Goal: Task Accomplishment & Management: Manage account settings

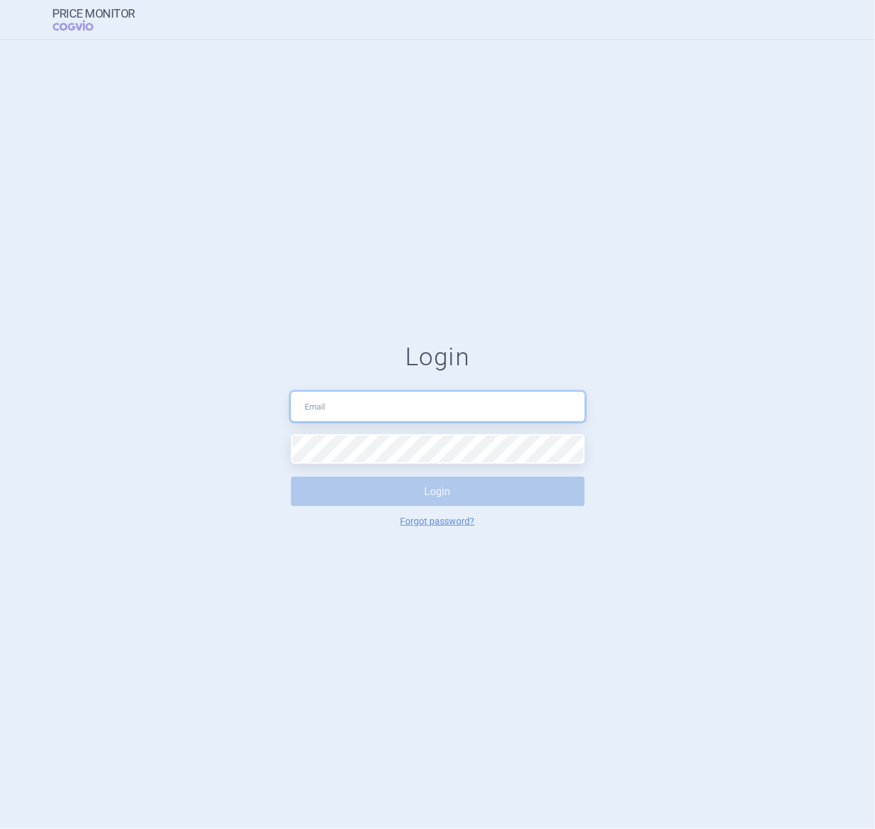
click at [416, 414] on input "text" at bounding box center [438, 406] width 294 height 29
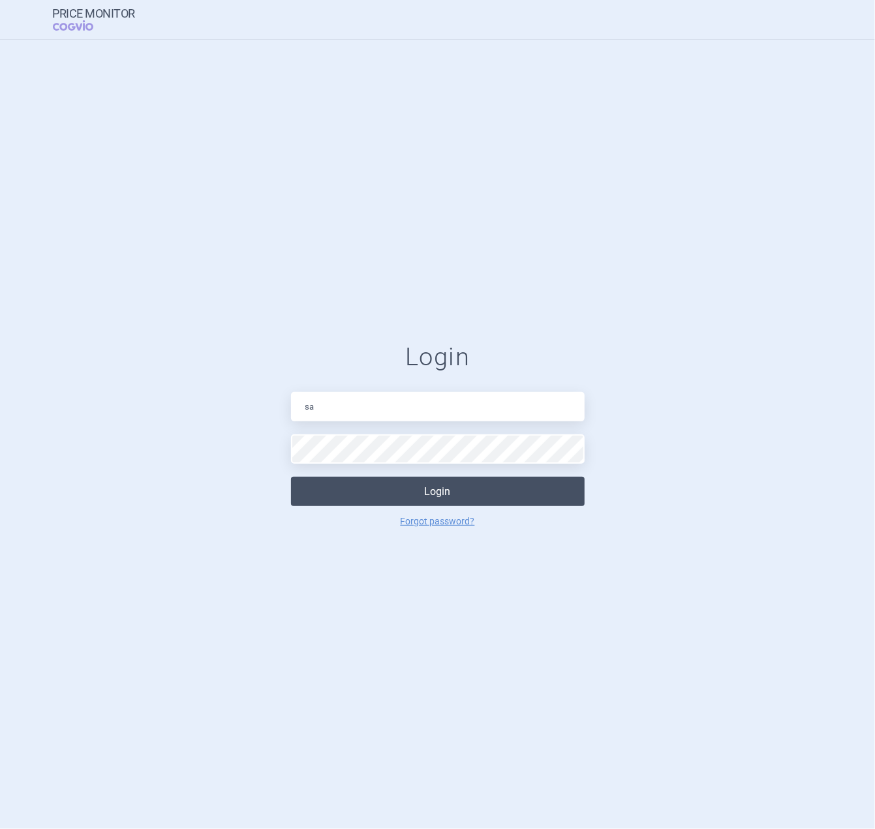
click at [488, 496] on button "Login" at bounding box center [438, 491] width 294 height 29
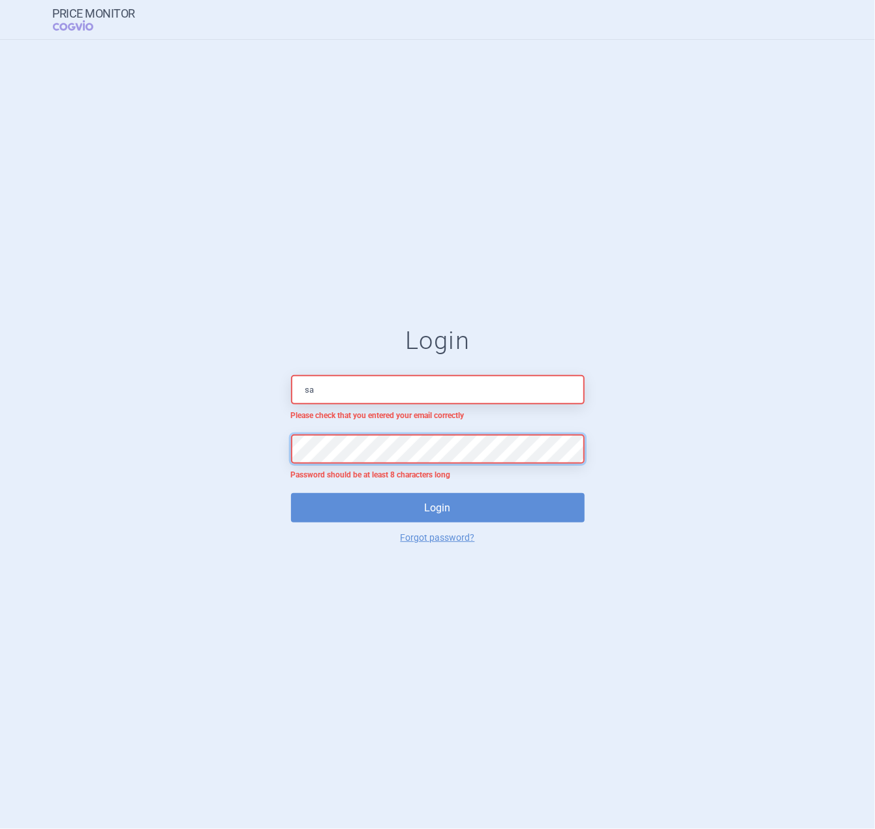
click at [144, 448] on form "Login sa Please check that you entered your email correctly Password should be …" at bounding box center [437, 434] width 823 height 217
drag, startPoint x: 359, startPoint y: 391, endPoint x: 168, endPoint y: 391, distance: 191.2
click at [168, 391] on form "Login sa Please check that you entered your email correctly Password should be …" at bounding box center [437, 434] width 823 height 217
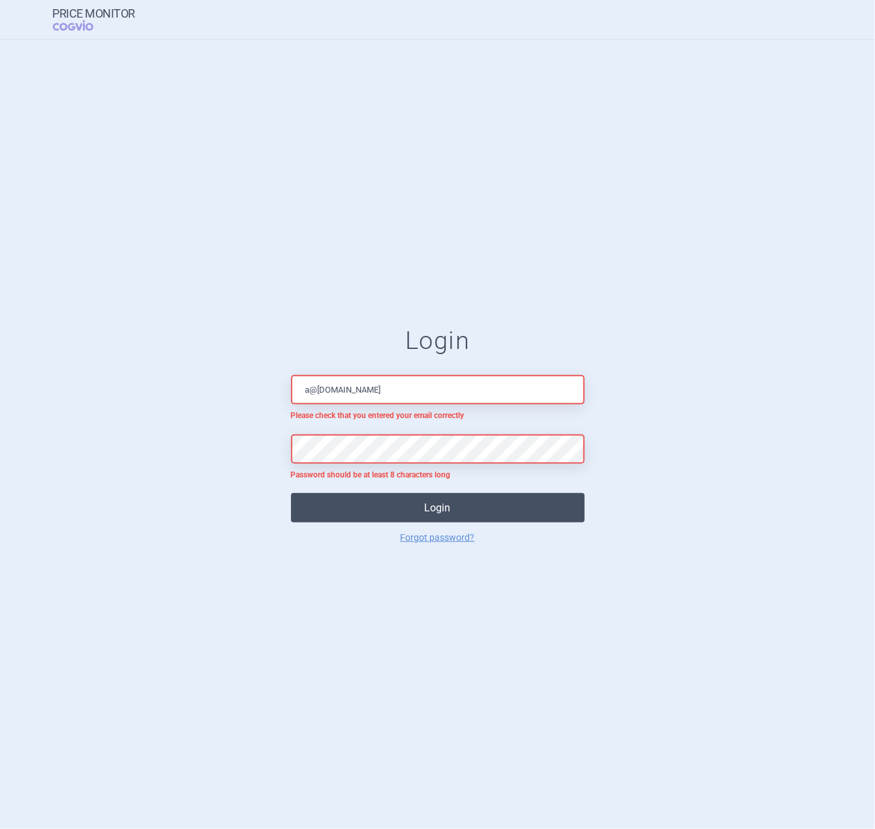
click at [359, 515] on button "Login" at bounding box center [438, 507] width 294 height 29
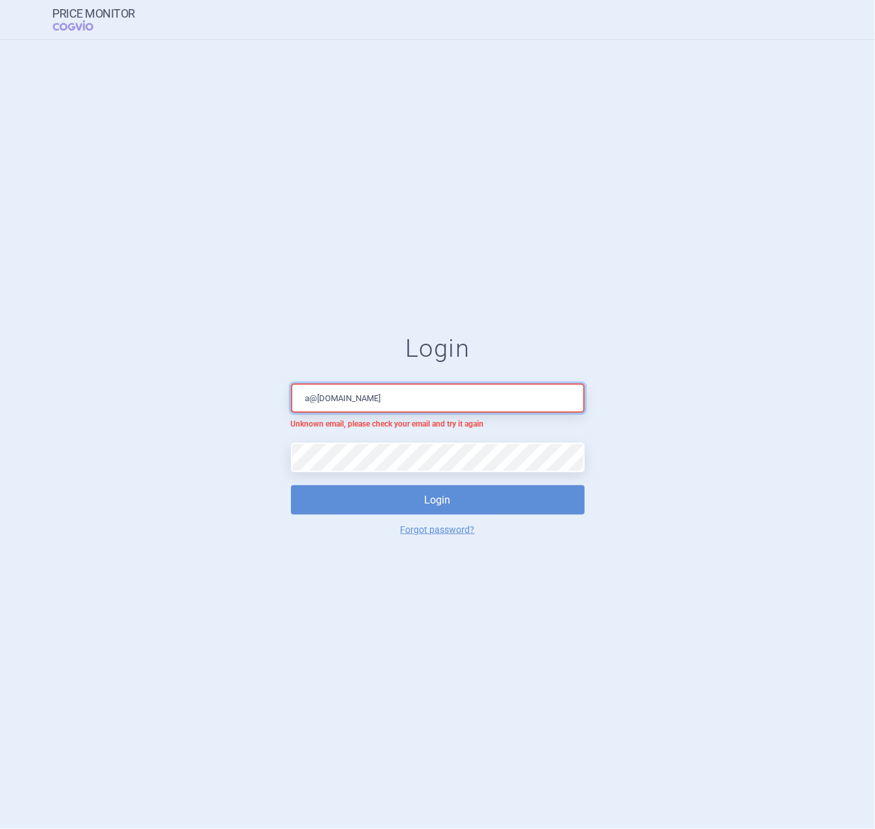
click at [309, 396] on input "a@[DOMAIN_NAME]" at bounding box center [438, 398] width 294 height 29
drag, startPoint x: 158, startPoint y: 413, endPoint x: 16, endPoint y: 417, distance: 142.3
click at [16, 417] on div "Login [EMAIL_ADDRESS][DOMAIN_NAME] Unknown email, please check your email and t…" at bounding box center [437, 434] width 875 height 789
type input "[EMAIL_ADDRESS][PERSON_NAME][DOMAIN_NAME]"
click at [87, 468] on form "Login [EMAIL_ADDRESS][PERSON_NAME][DOMAIN_NAME] Unknown email, please check you…" at bounding box center [437, 434] width 823 height 200
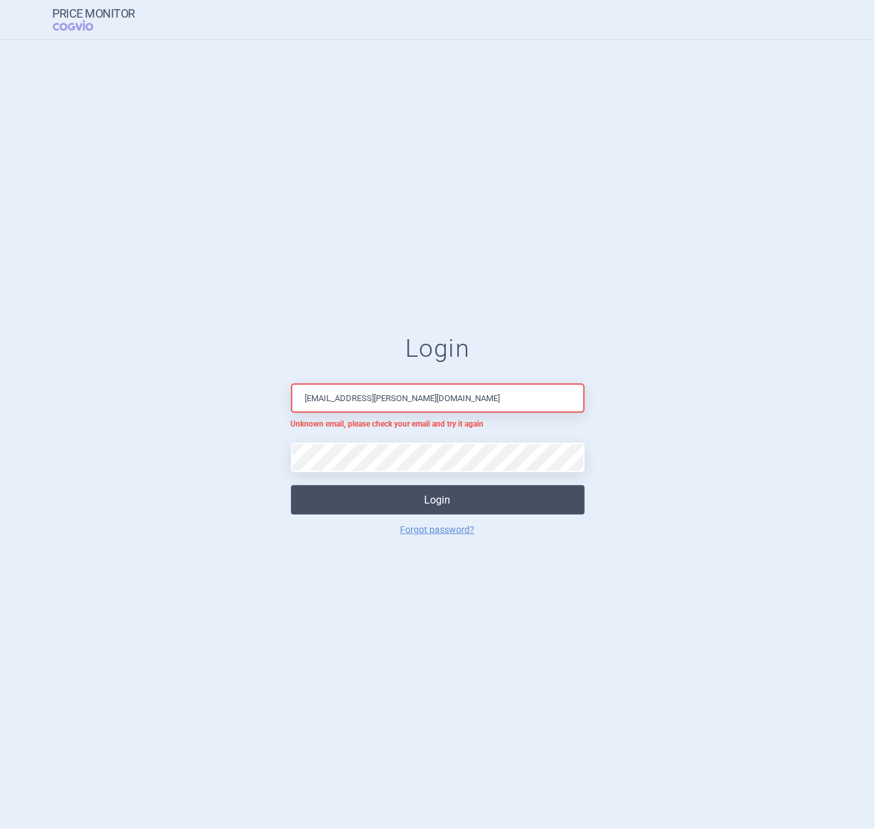
click at [433, 498] on button "Login" at bounding box center [438, 499] width 294 height 29
